Goal: Navigation & Orientation: Find specific page/section

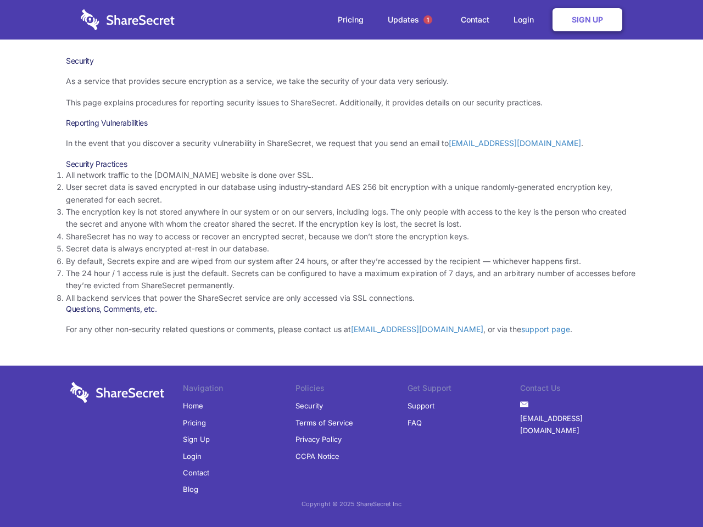
click at [351, 264] on li "By default, Secrets expire and are wiped from our system after 24 hours, or aft…" at bounding box center [351, 261] width 571 height 12
click at [428, 20] on span "1" at bounding box center [427, 19] width 9 height 9
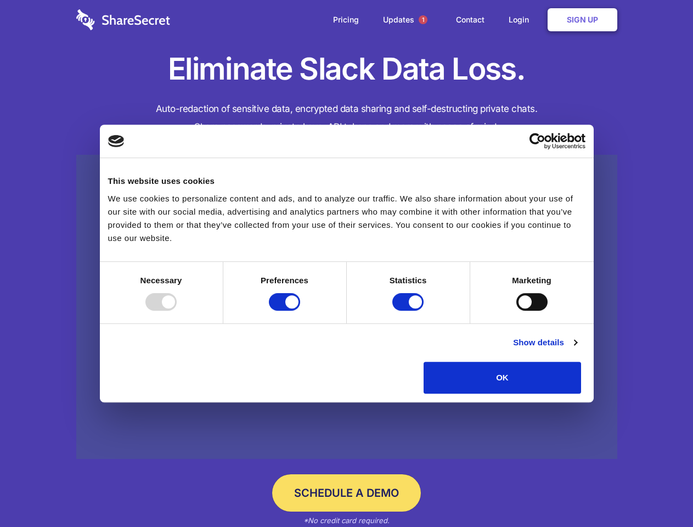
click at [177, 311] on div at bounding box center [160, 302] width 31 height 18
click at [300, 311] on input "Preferences" at bounding box center [284, 302] width 31 height 18
checkbox input "false"
click at [410, 311] on input "Statistics" at bounding box center [408, 302] width 31 height 18
checkbox input "false"
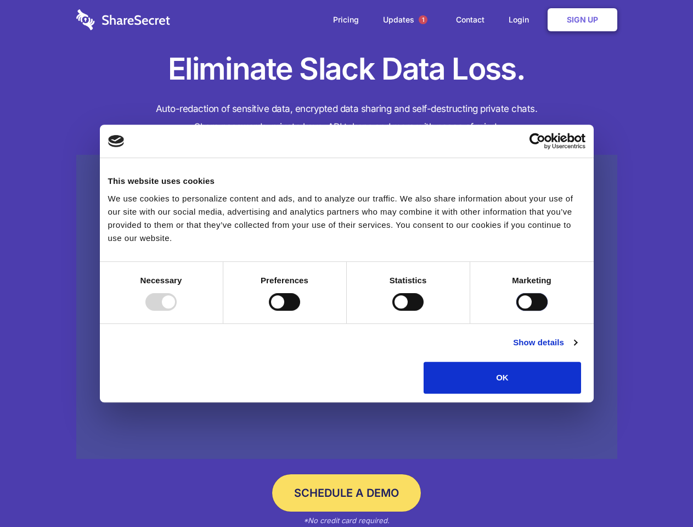
click at [517, 311] on input "Marketing" at bounding box center [532, 302] width 31 height 18
checkbox input "true"
click at [577, 349] on link "Show details" at bounding box center [545, 342] width 64 height 13
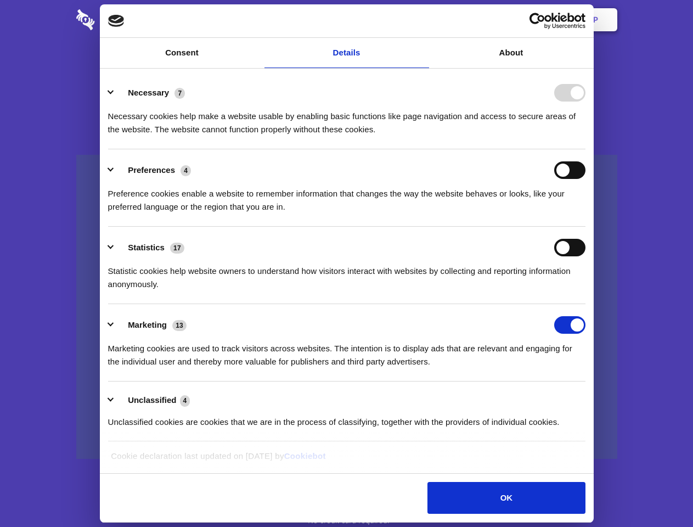
click at [586, 149] on li "Necessary 7 Necessary cookies help make a website usable by enabling basic func…" at bounding box center [347, 110] width 478 height 77
click at [423, 20] on span "1" at bounding box center [423, 19] width 9 height 9
